Goal: Information Seeking & Learning: Learn about a topic

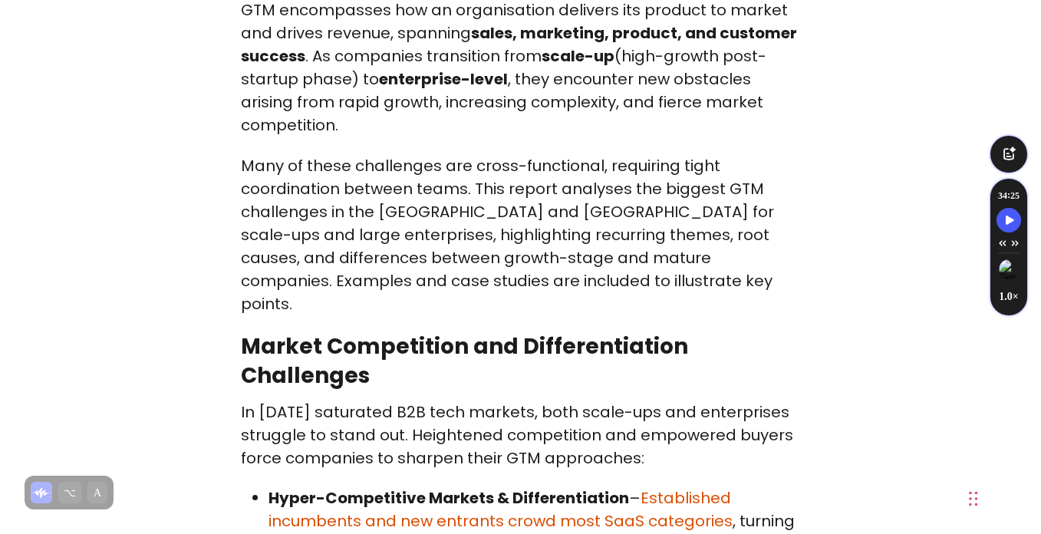
scroll to position [877, 0]
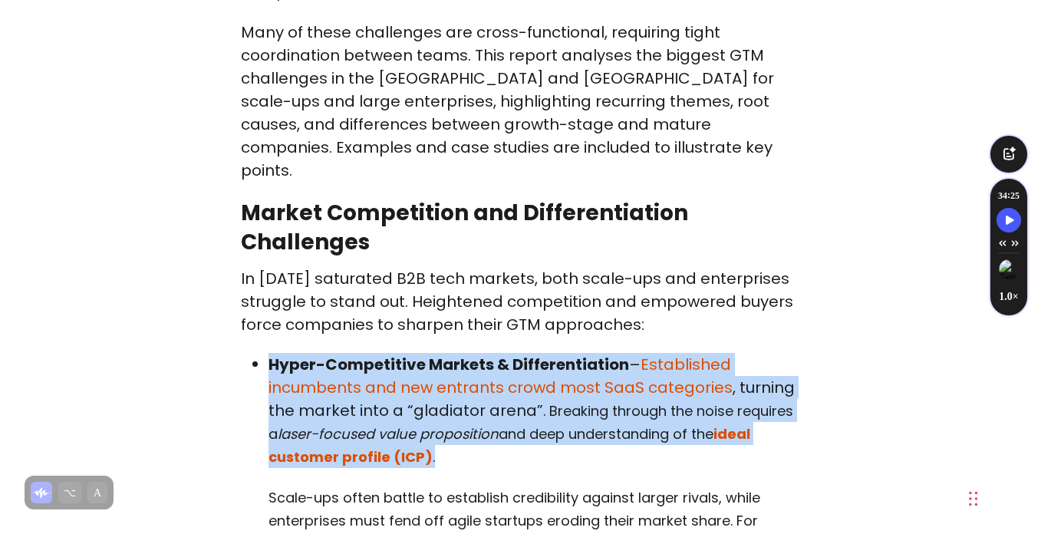
drag, startPoint x: 269, startPoint y: 338, endPoint x: 454, endPoint y: 431, distance: 207.6
click at [454, 431] on p "Hyper-Competitive Markets & Differentiation – Established incumbents and new en…" at bounding box center [535, 410] width 532 height 115
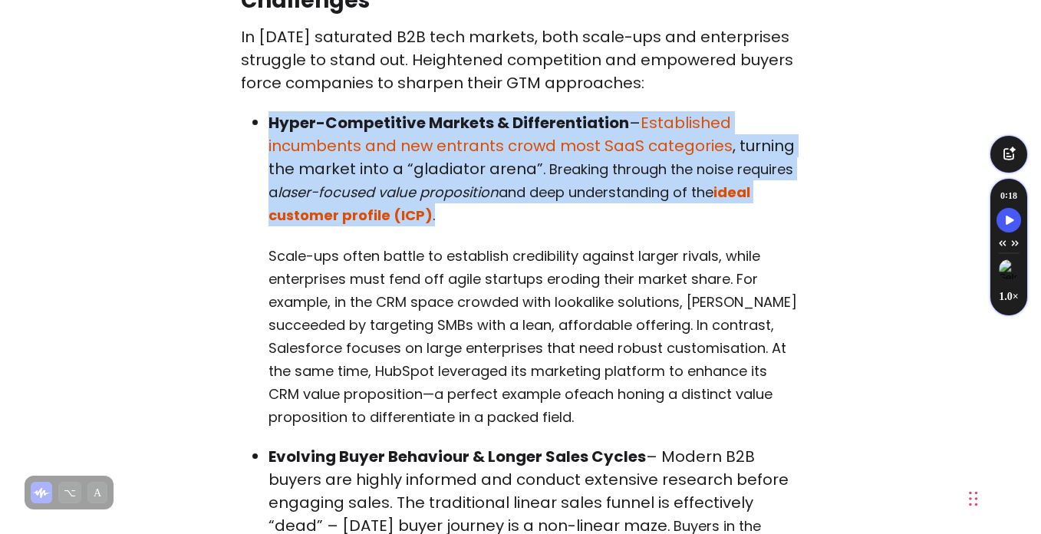
scroll to position [1120, 0]
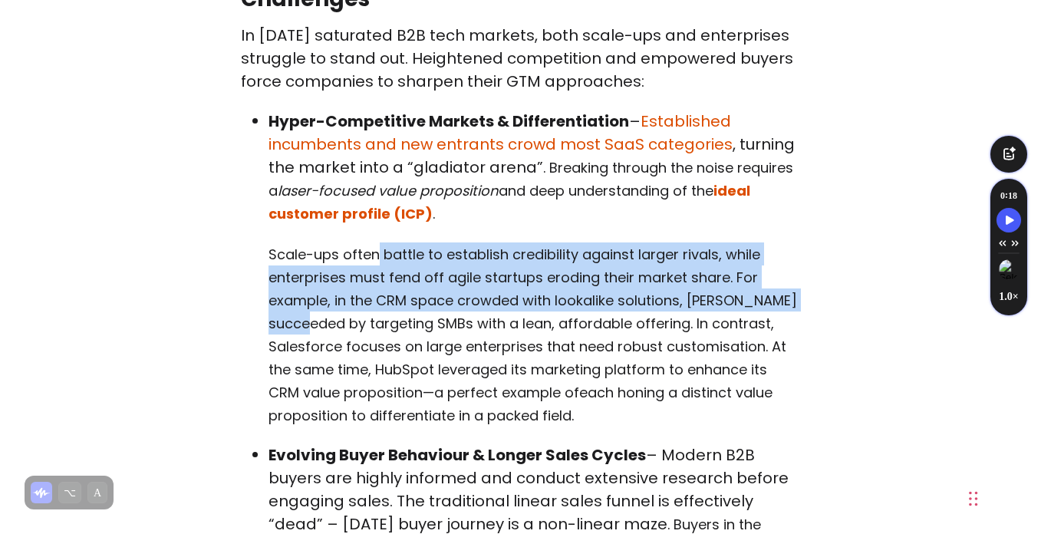
drag, startPoint x: 376, startPoint y: 232, endPoint x: 374, endPoint y: 288, distance: 56.0
click at [374, 288] on p "Scale-ups often battle to establish credibility against larger rivals, while en…" at bounding box center [535, 334] width 532 height 184
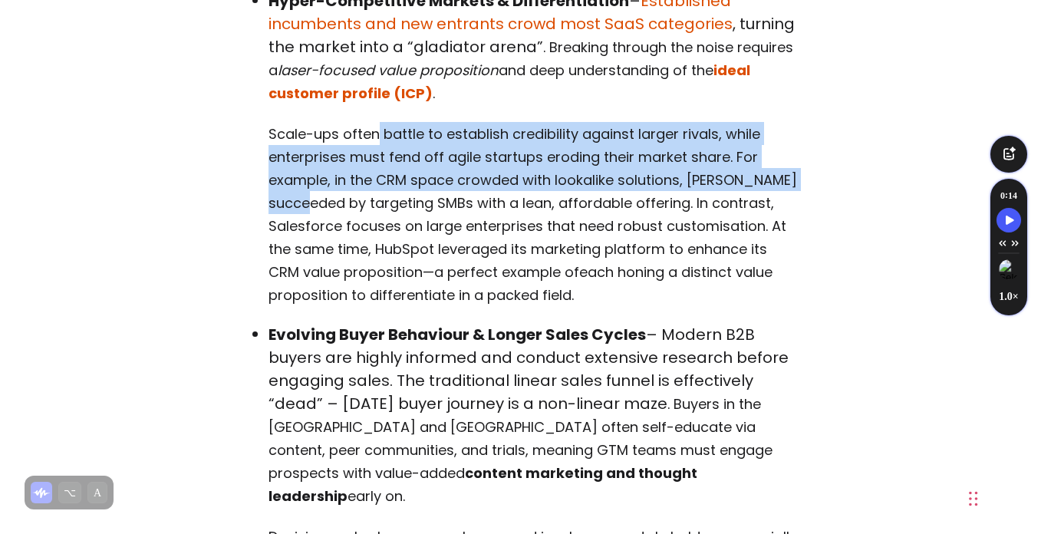
scroll to position [1301, 0]
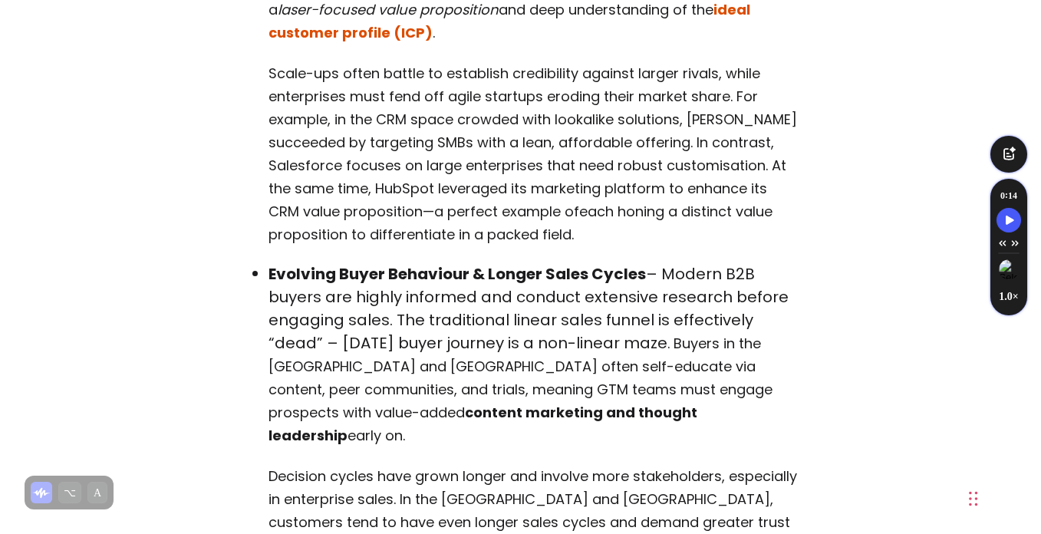
click at [405, 307] on p "Evolving Buyer Behaviour & Longer Sales Cycles – Modern B2B buyers are highly i…" at bounding box center [535, 354] width 532 height 184
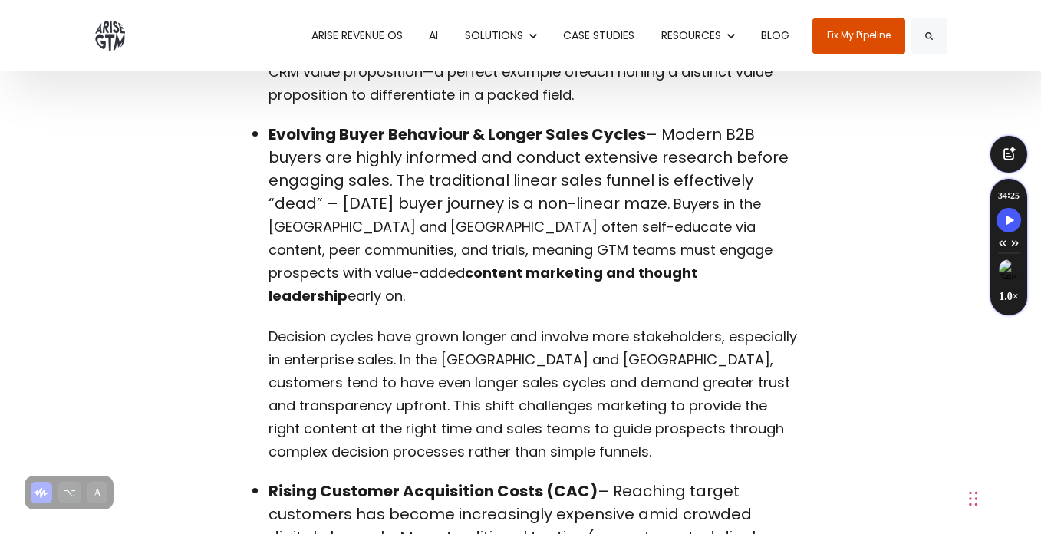
scroll to position [1439, 0]
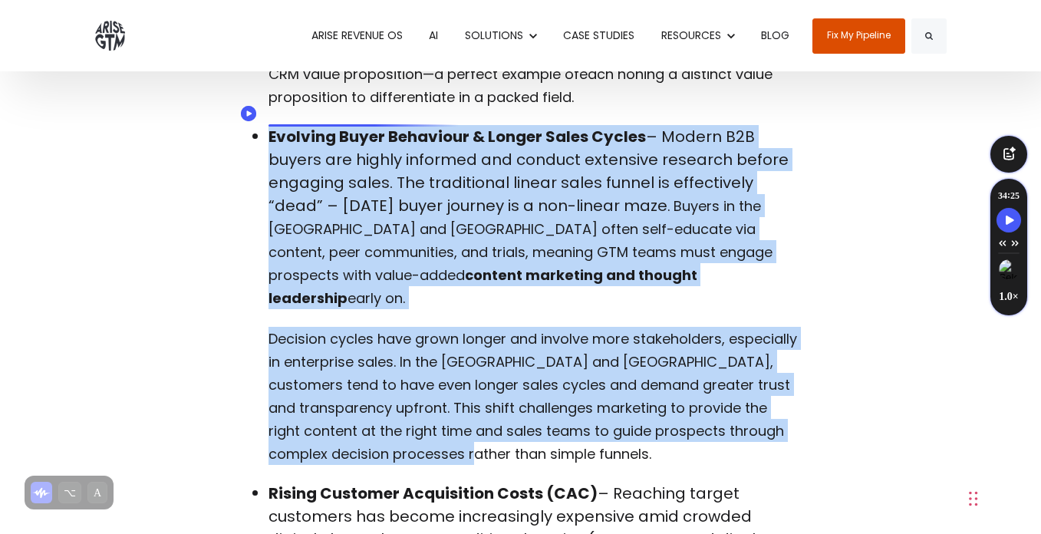
copy li "Evolving Buyer Behaviour & Longer Sales Cycles – Modern B2B buyers are highly i…"
drag, startPoint x: 377, startPoint y: 411, endPoint x: 269, endPoint y: 117, distance: 313.4
click at [269, 125] on li "Evolving Buyer Behaviour & Longer Sales Cycles – Modern B2B buyers are highly i…" at bounding box center [535, 295] width 532 height 340
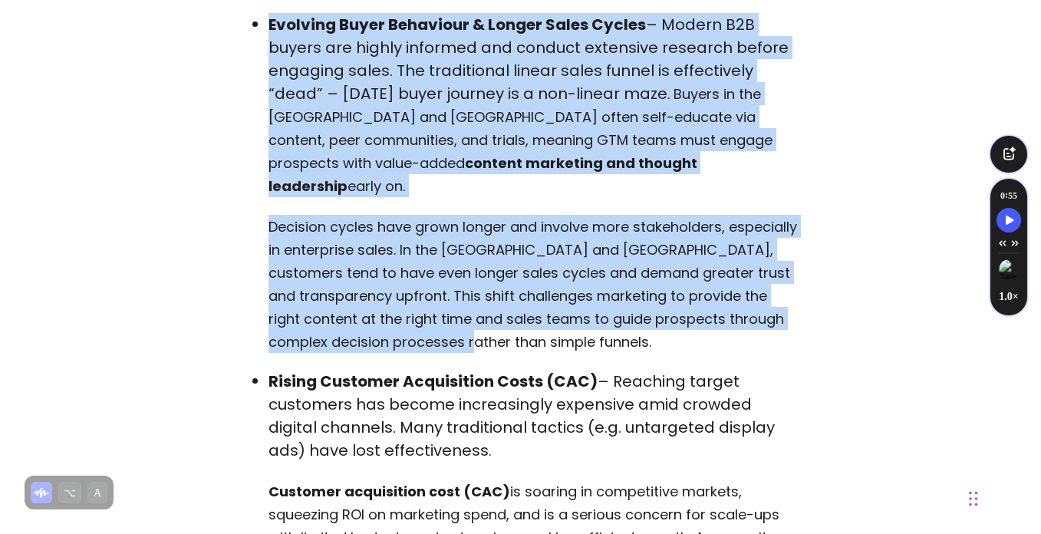
scroll to position [1671, 0]
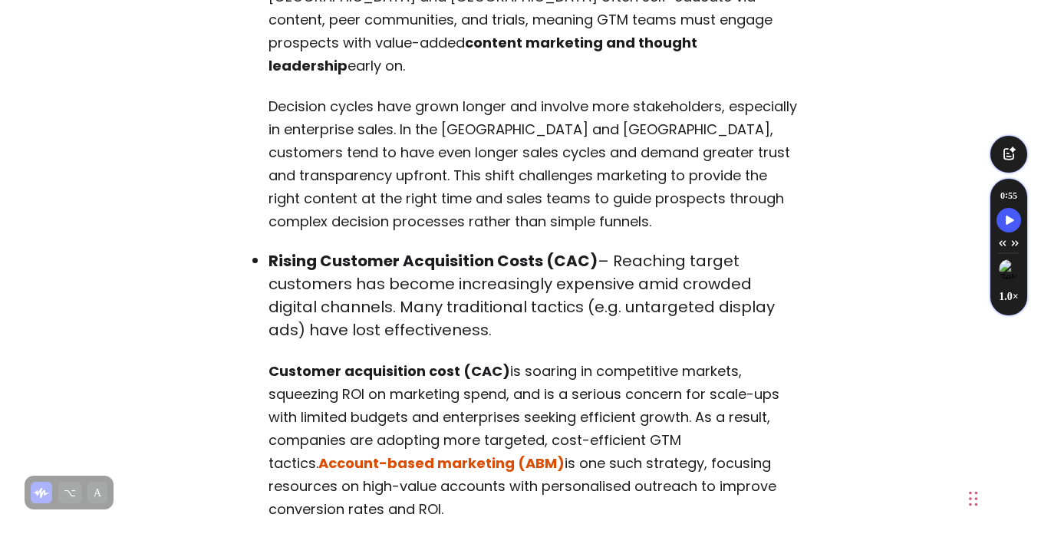
click at [376, 263] on p "Rising Customer Acquisition Costs (CAC) – Reaching target customers has become …" at bounding box center [535, 295] width 532 height 92
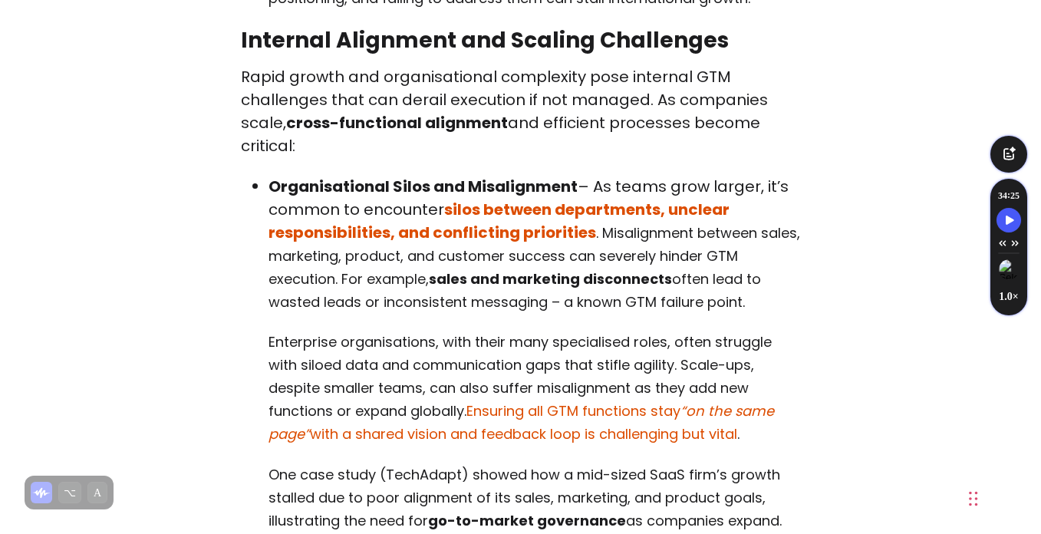
scroll to position [2759, 0]
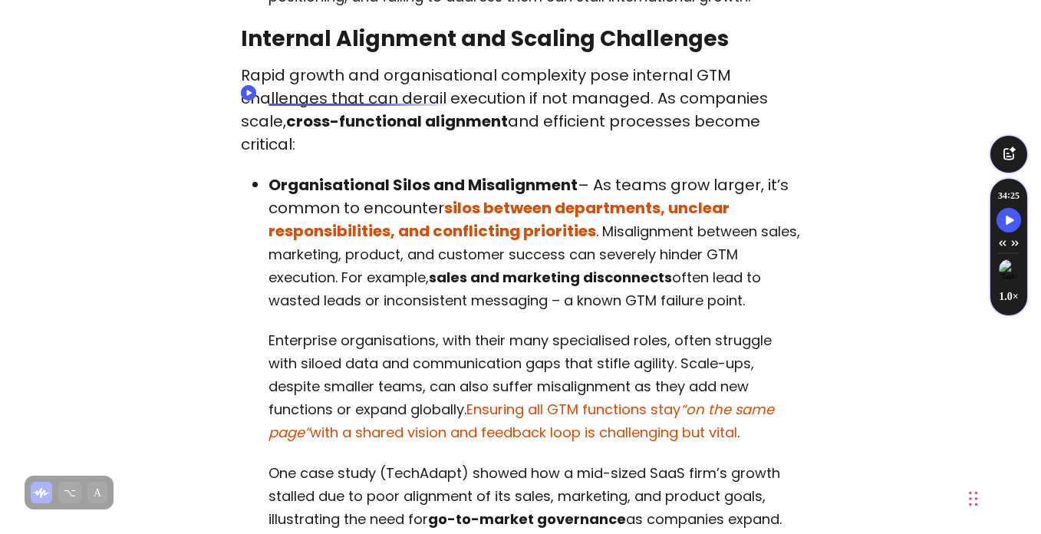
drag, startPoint x: 621, startPoint y: 477, endPoint x: 272, endPoint y: 94, distance: 518.7
click at [272, 173] on li "Organisational Silos and Misalignment – As teams grow larger, it’s common to en…" at bounding box center [535, 374] width 532 height 403
copy li "Loremipsumdolo Sitam con Adipiscingel – Se doeiu temp incidi, ut’l etdolo ma al…"
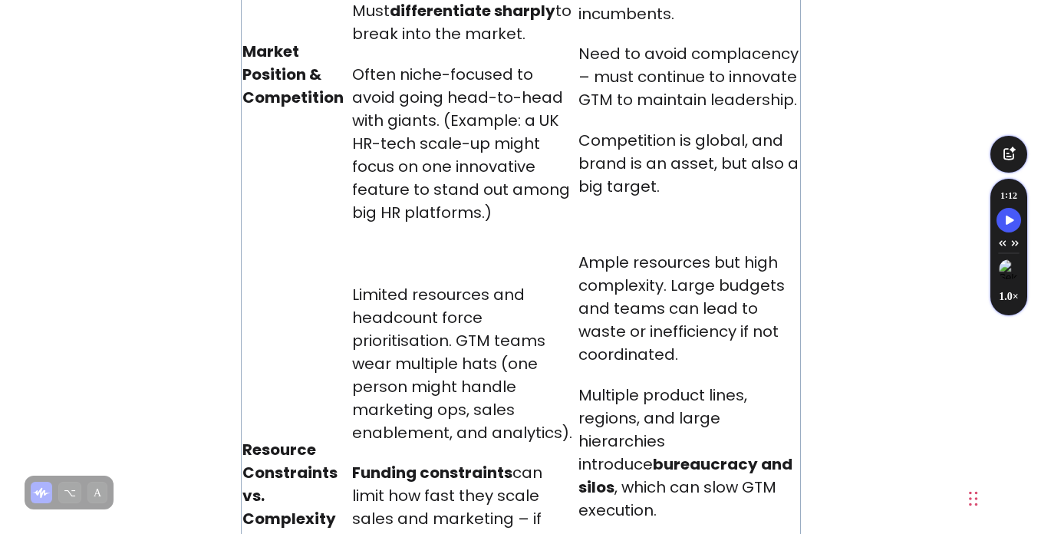
scroll to position [10631, 0]
